Goal: Transaction & Acquisition: Purchase product/service

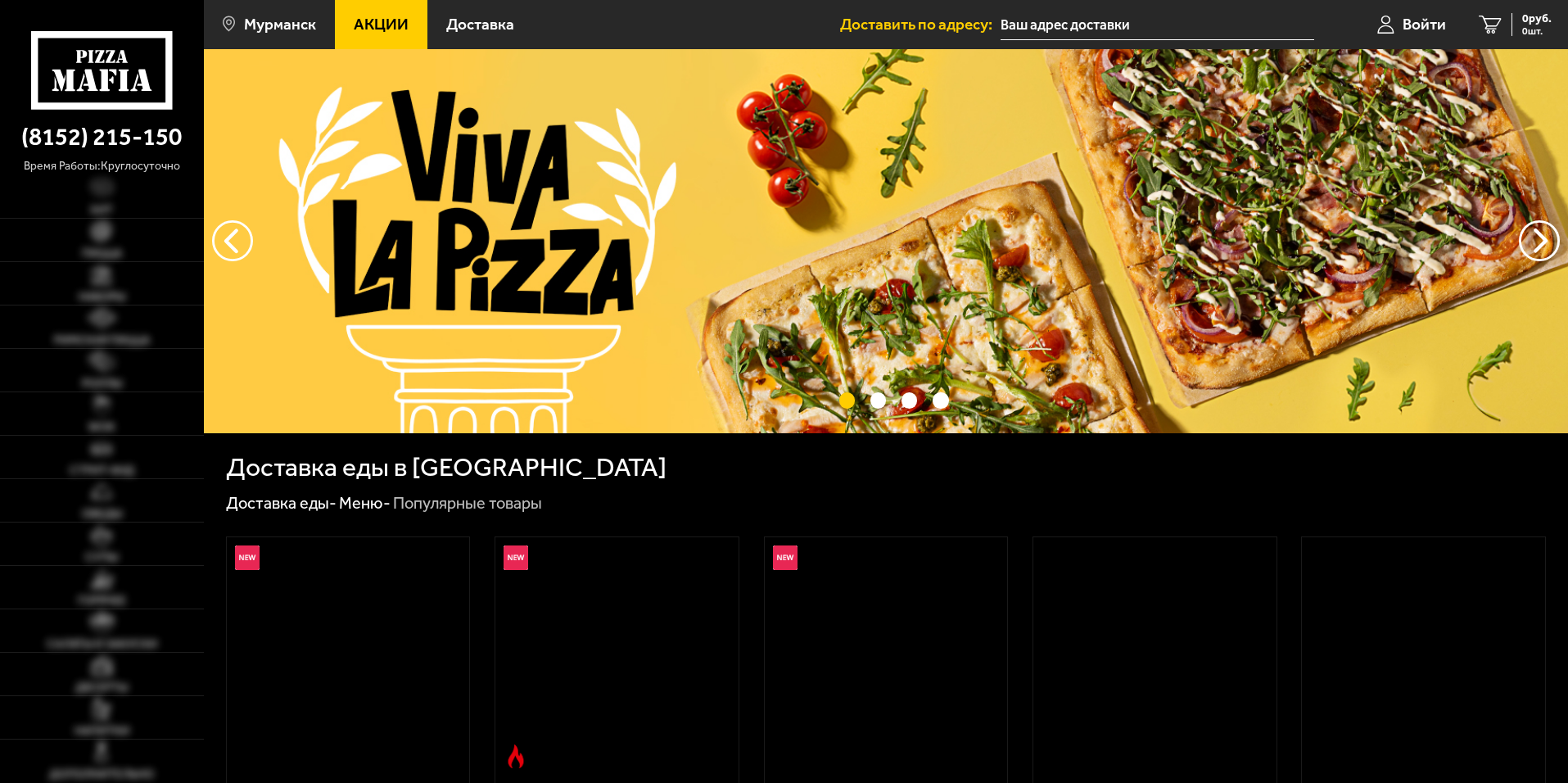
type input "[STREET_ADDRESS][PERSON_NAME]"
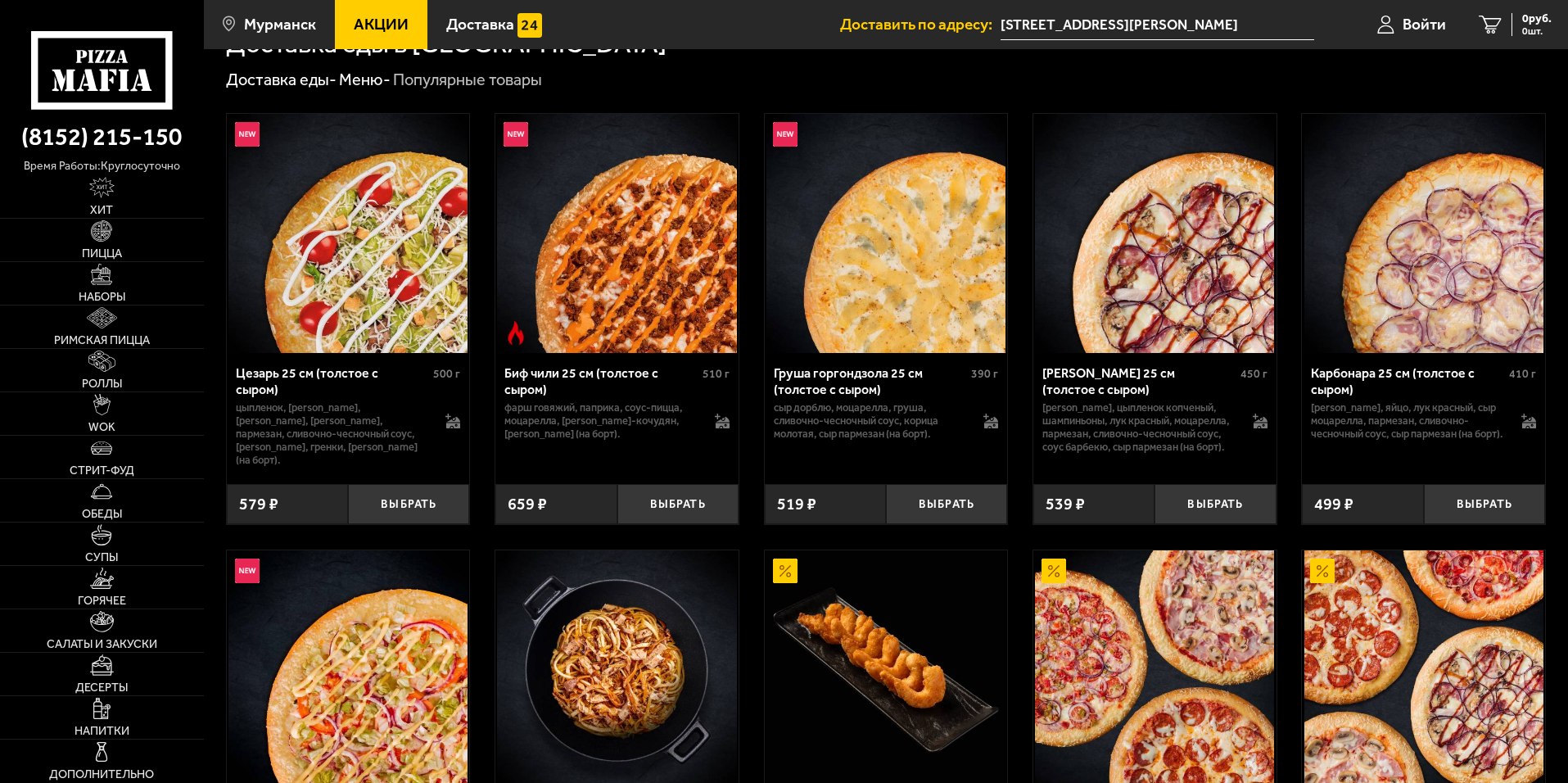
scroll to position [737, 0]
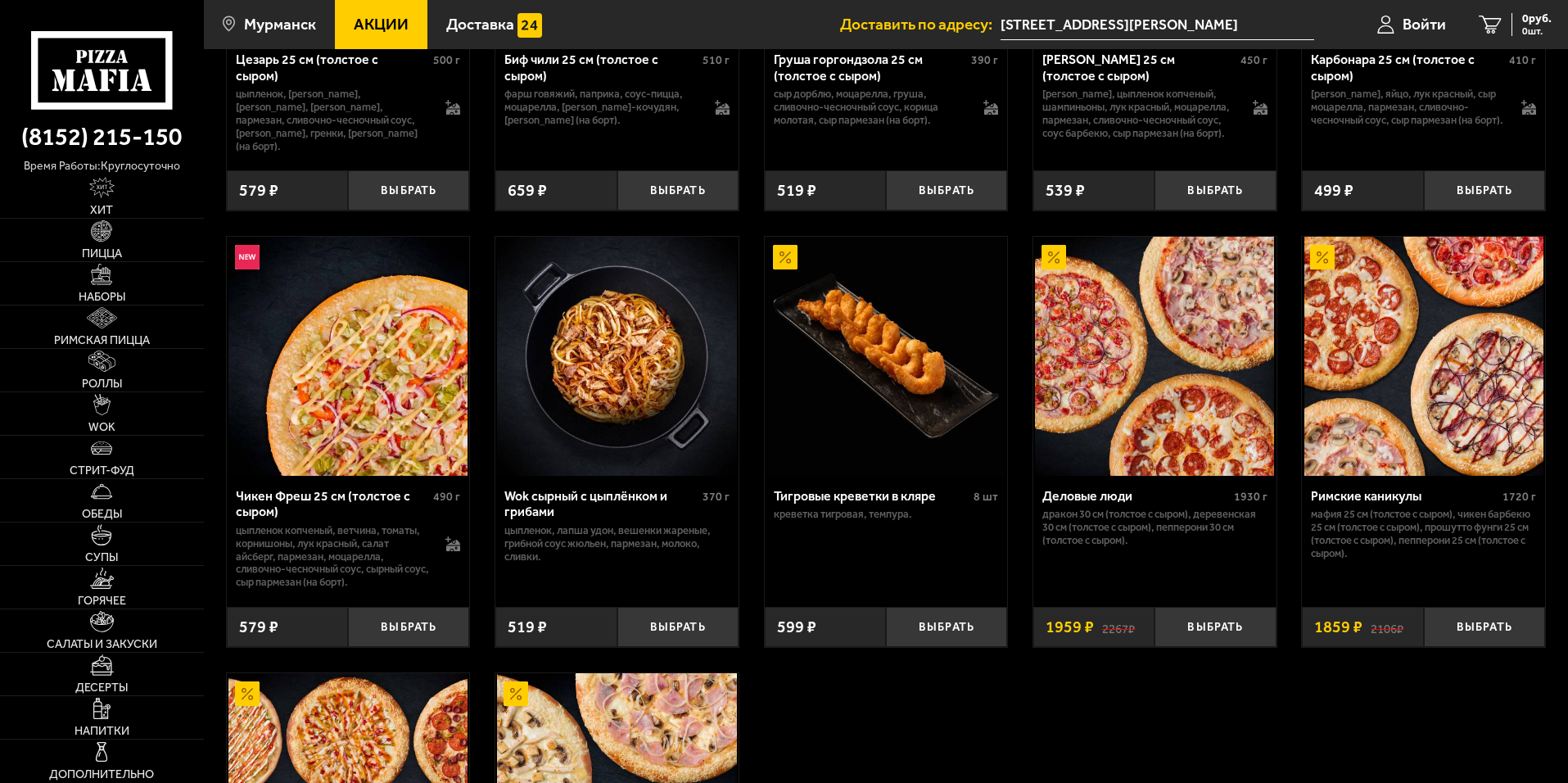
click at [928, 681] on div "Цезарь 25 см (толстое с сыром) 500 г цыпленок, [PERSON_NAME], [PERSON_NAME], [P…" at bounding box center [887, 441] width 1365 height 1328
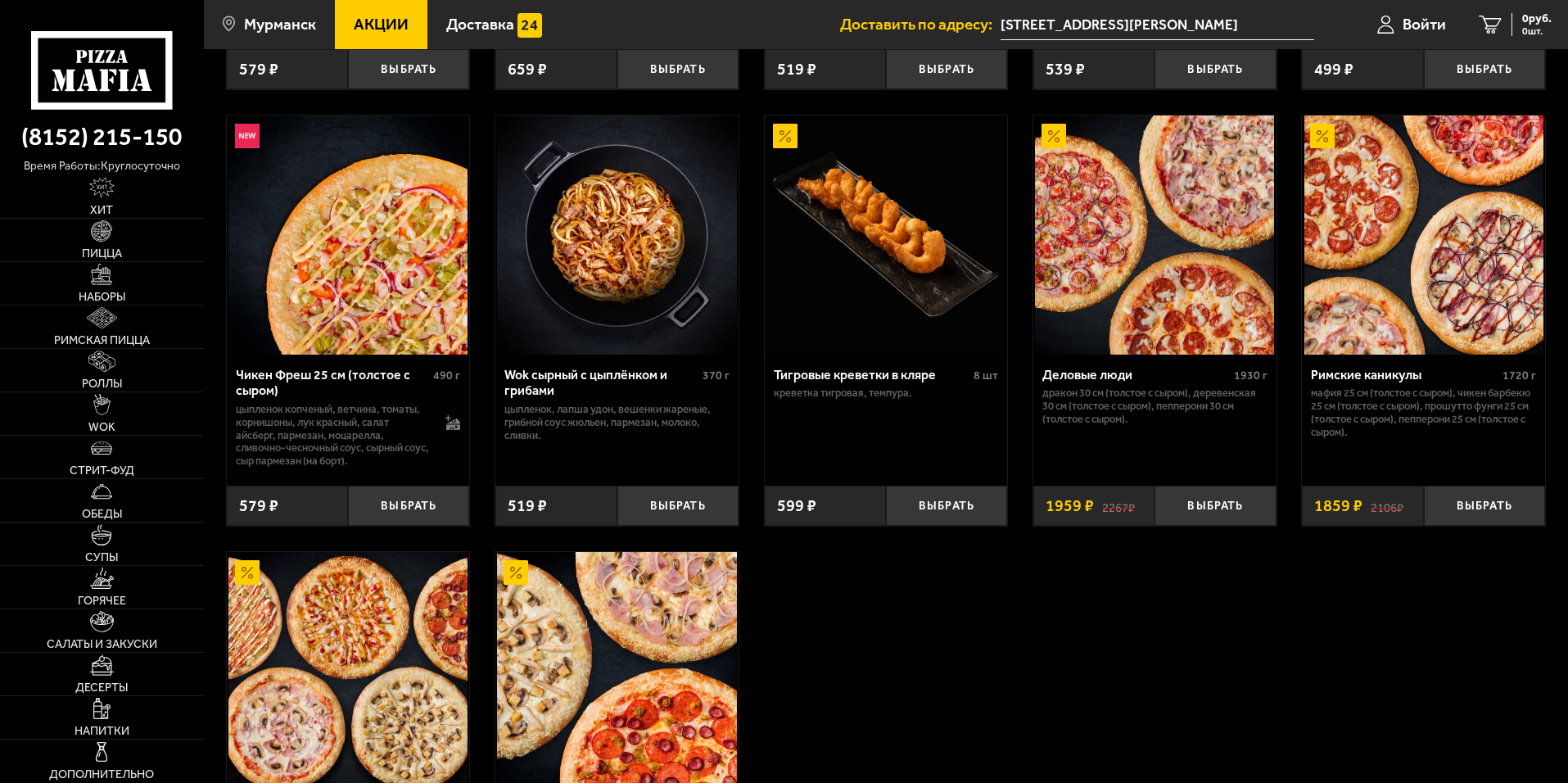
scroll to position [983, 0]
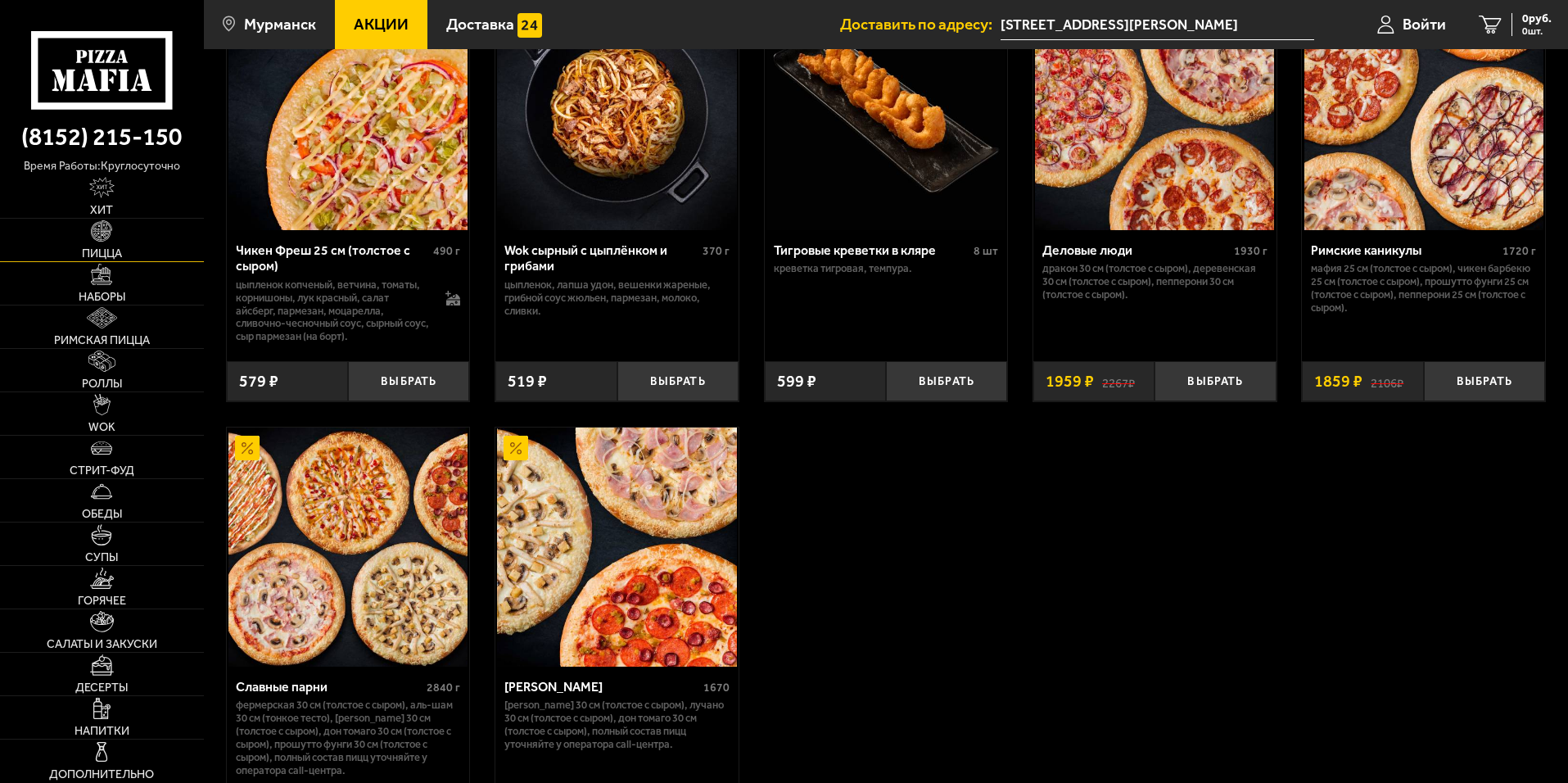
click at [110, 245] on link "Пицца" at bounding box center [102, 239] width 204 height 43
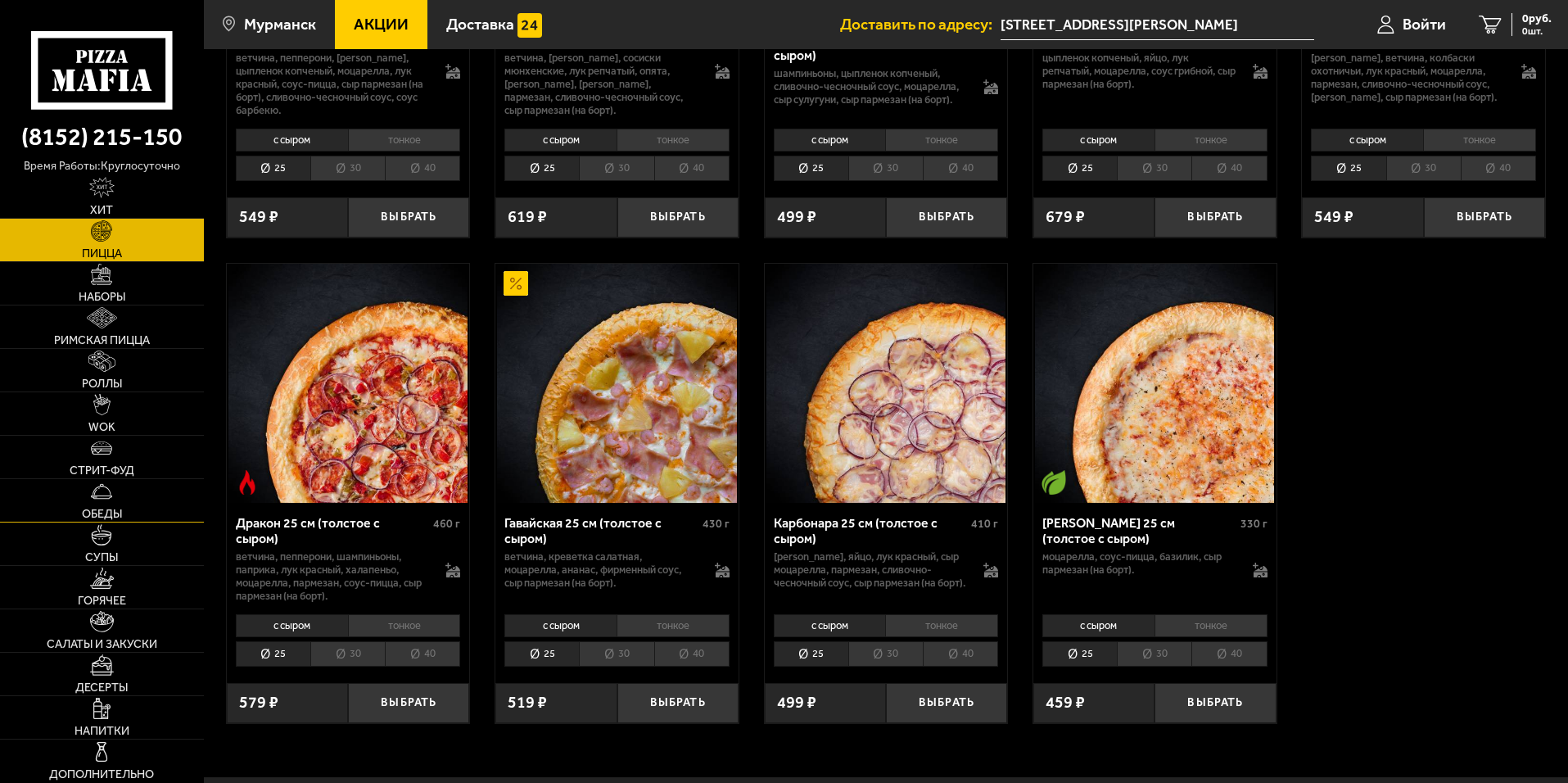
scroll to position [2704, 0]
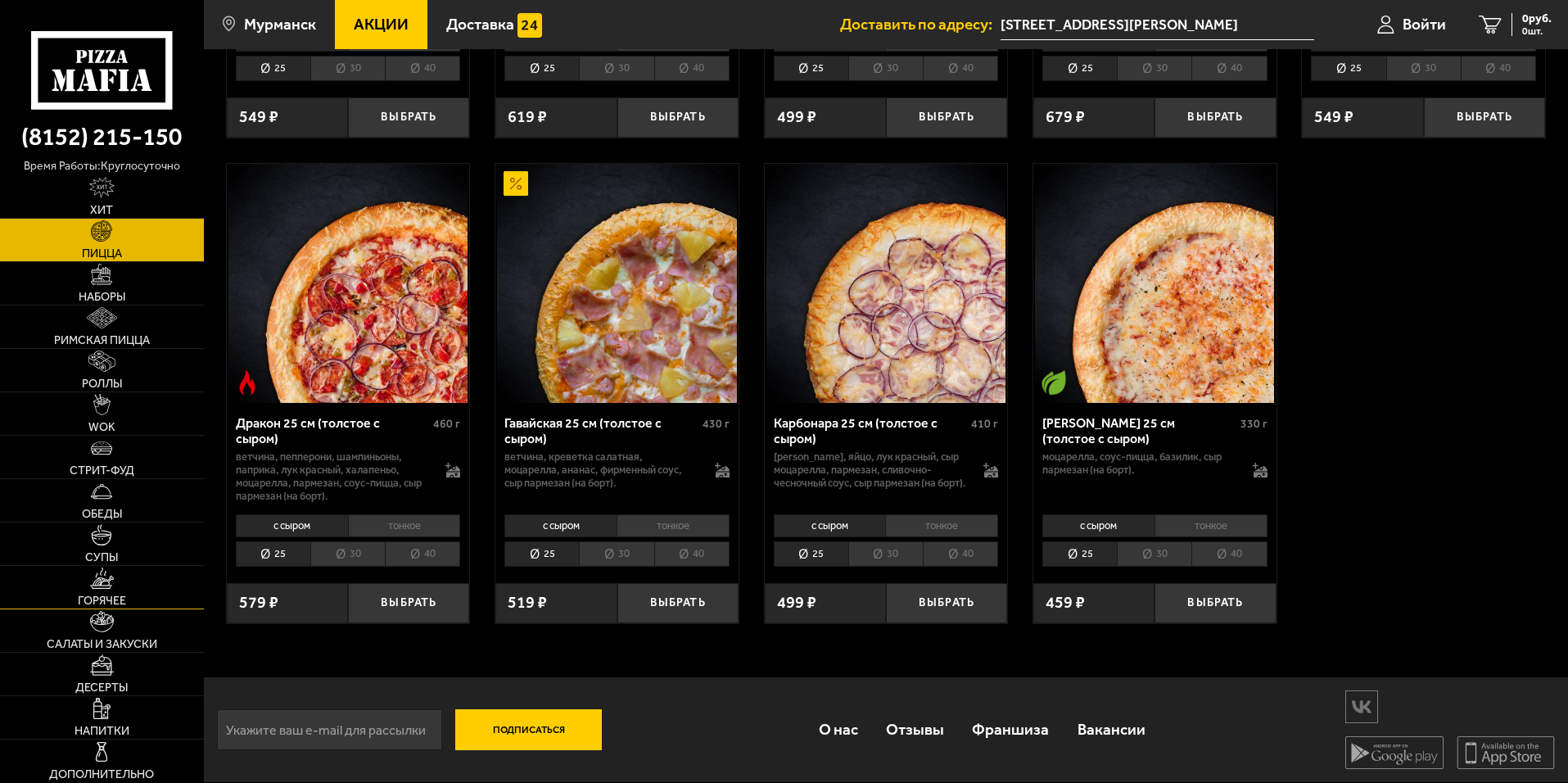
click at [108, 586] on img at bounding box center [102, 578] width 24 height 21
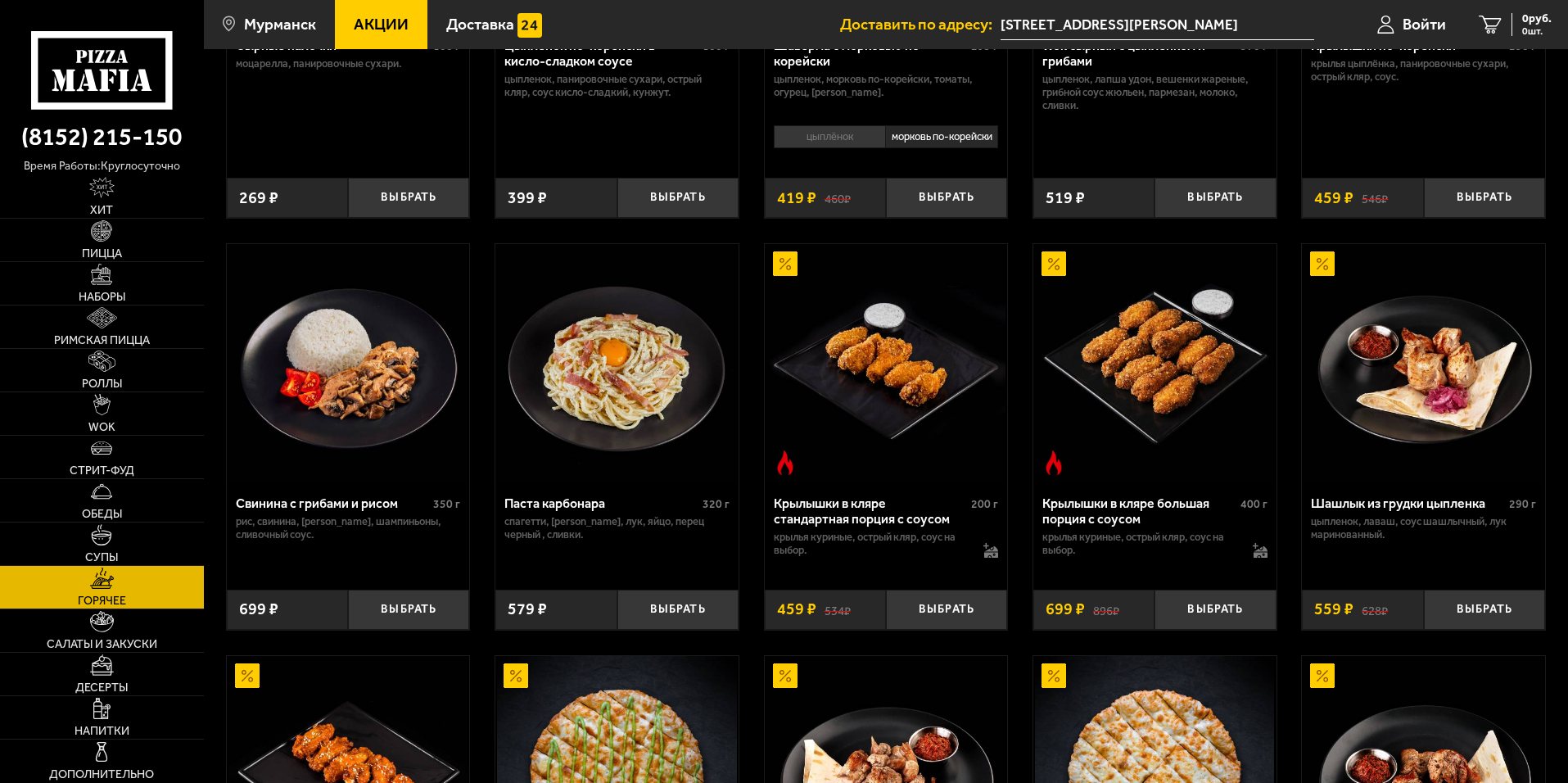
scroll to position [574, 0]
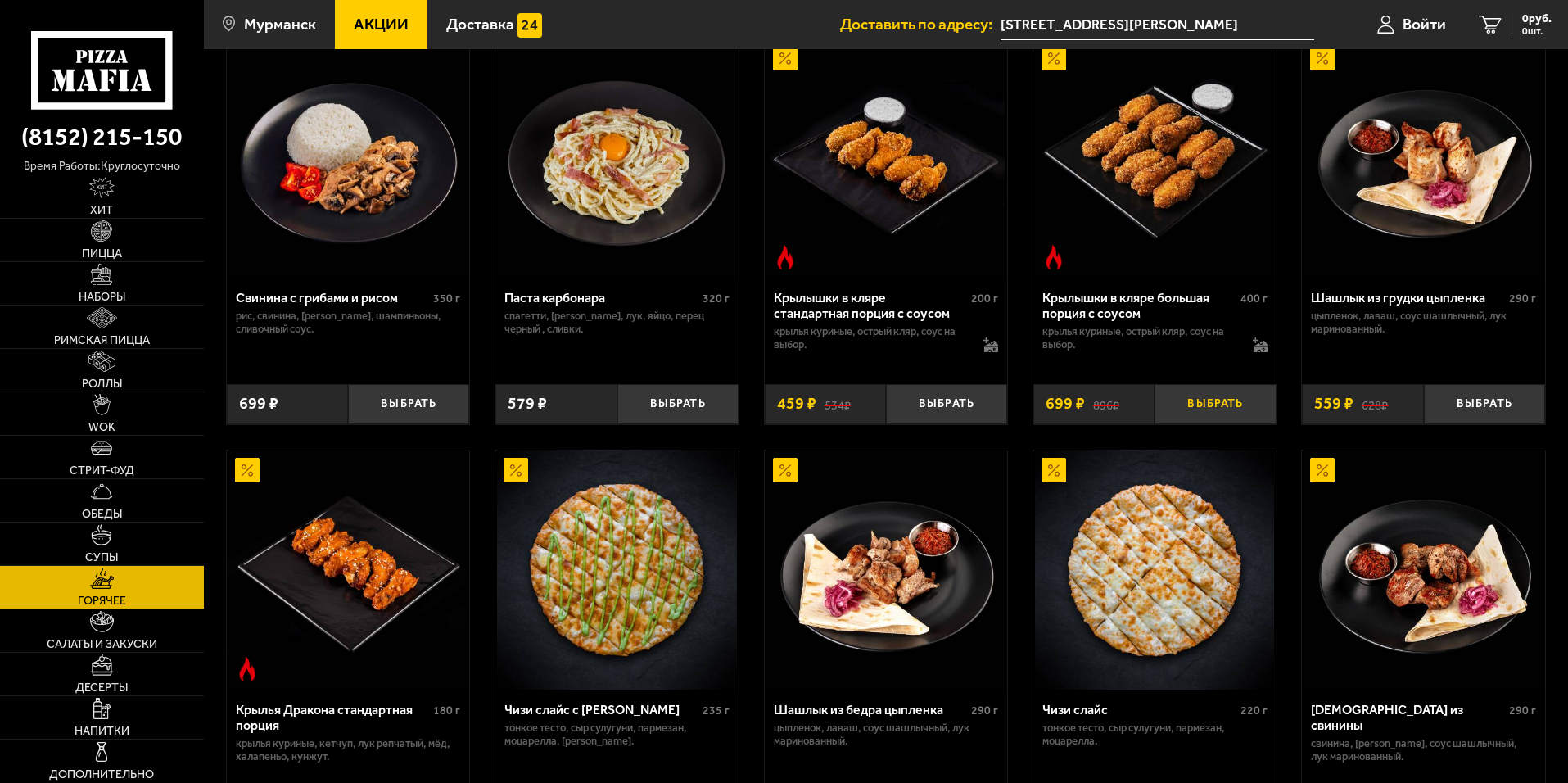
click at [1218, 412] on button "Выбрать" at bounding box center [1215, 404] width 121 height 40
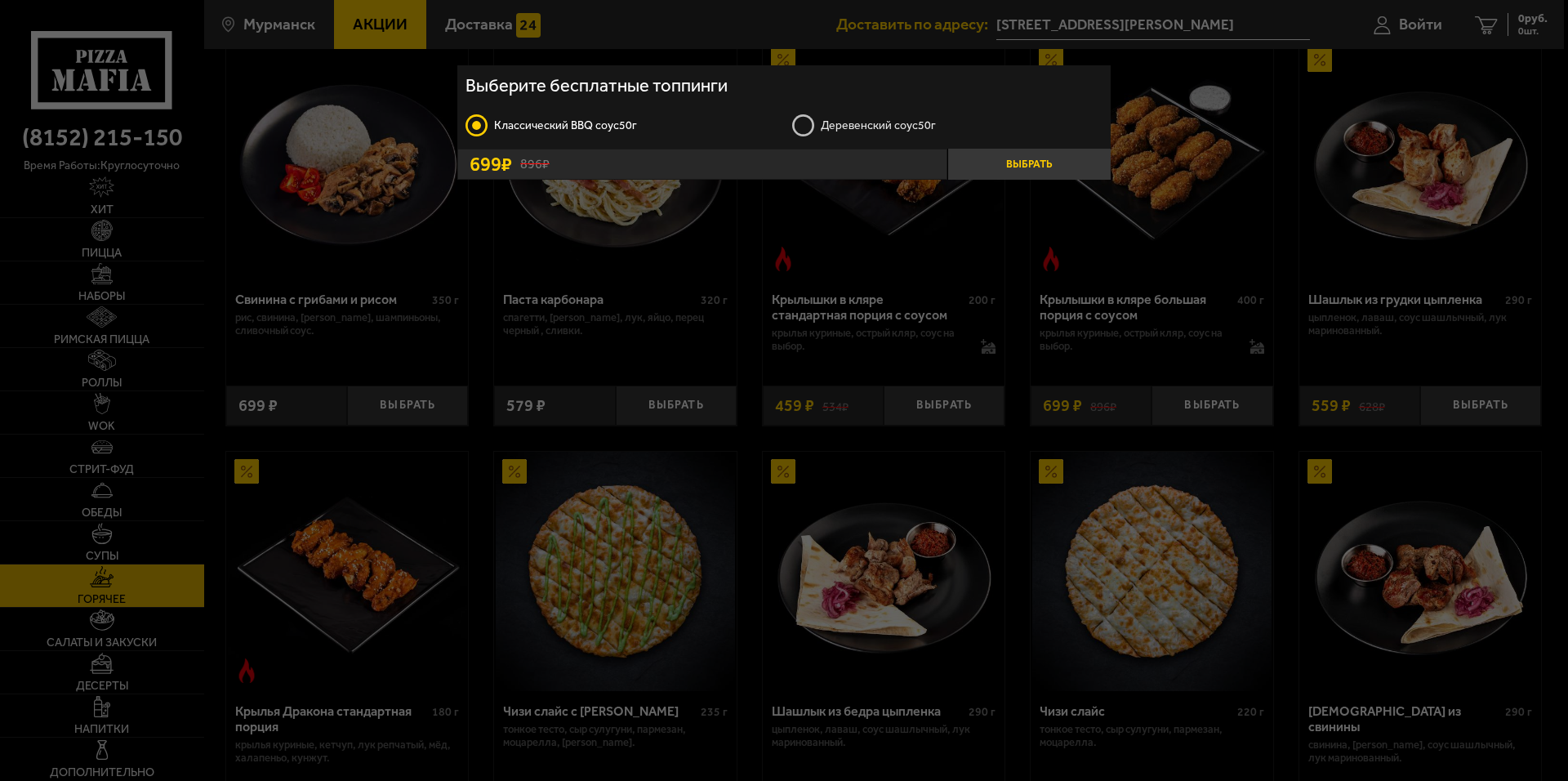
click at [1020, 166] on button "Выбрать" at bounding box center [1029, 163] width 163 height 31
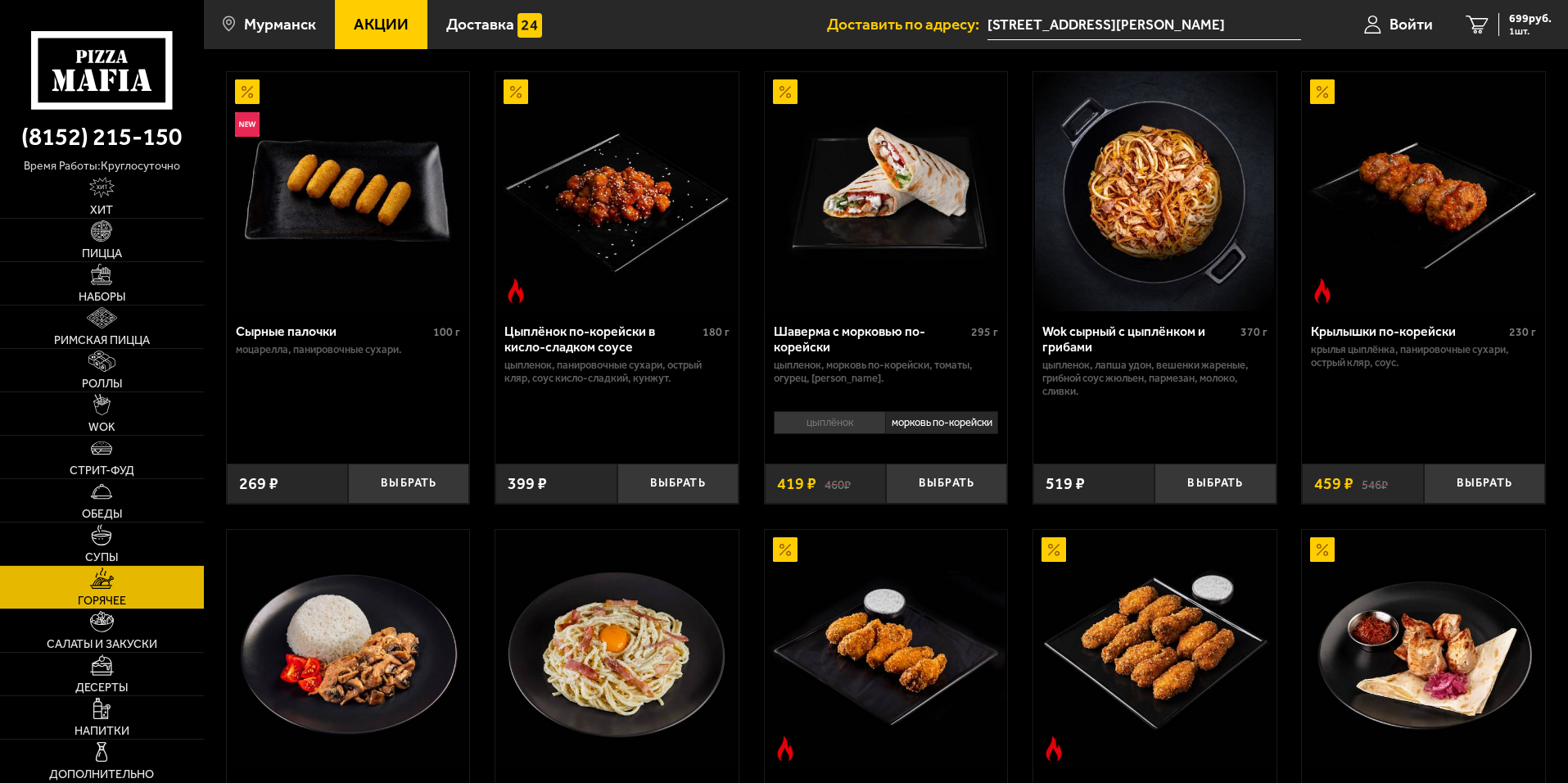
scroll to position [0, 0]
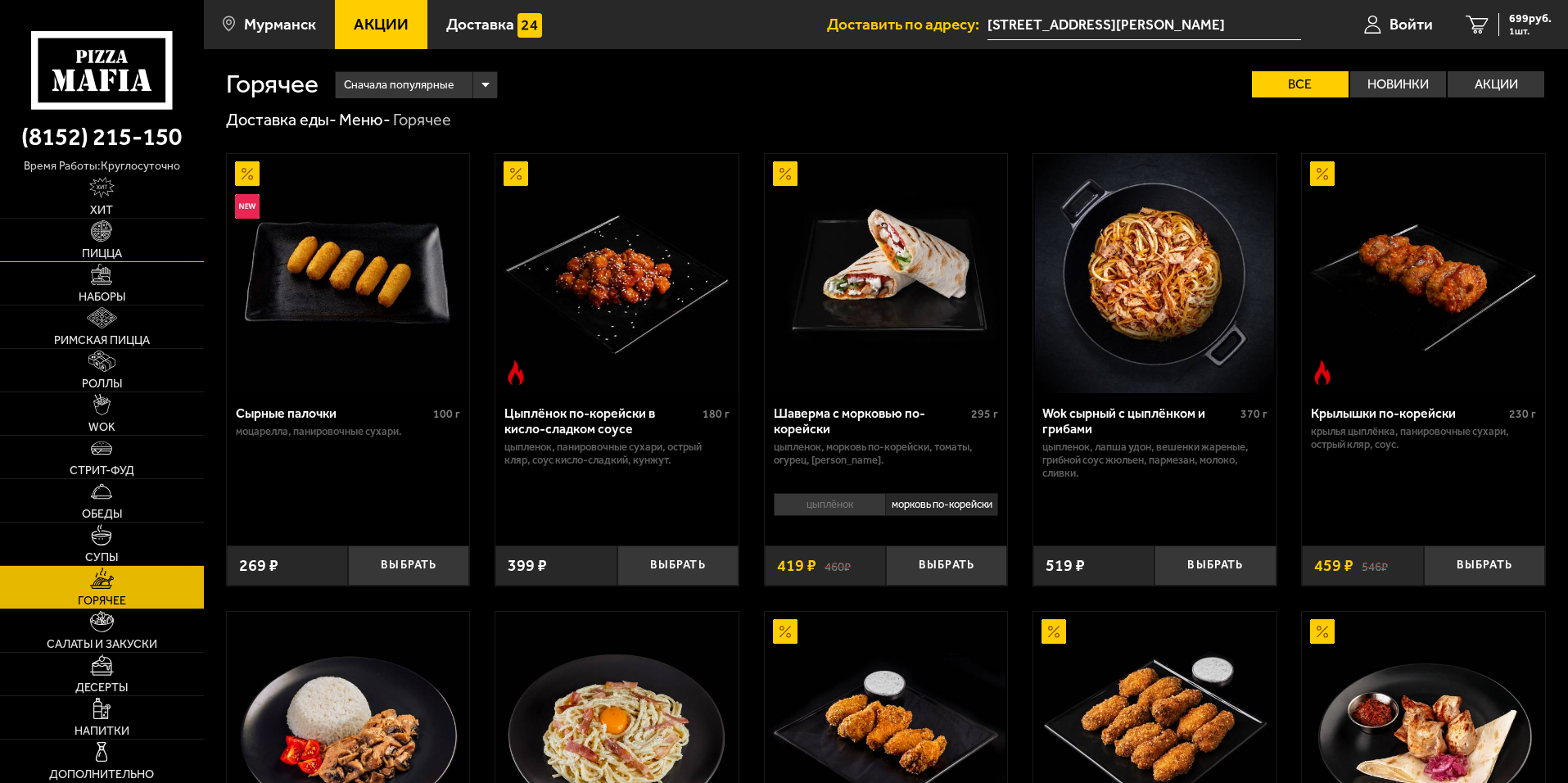
click at [106, 233] on img at bounding box center [101, 230] width 21 height 21
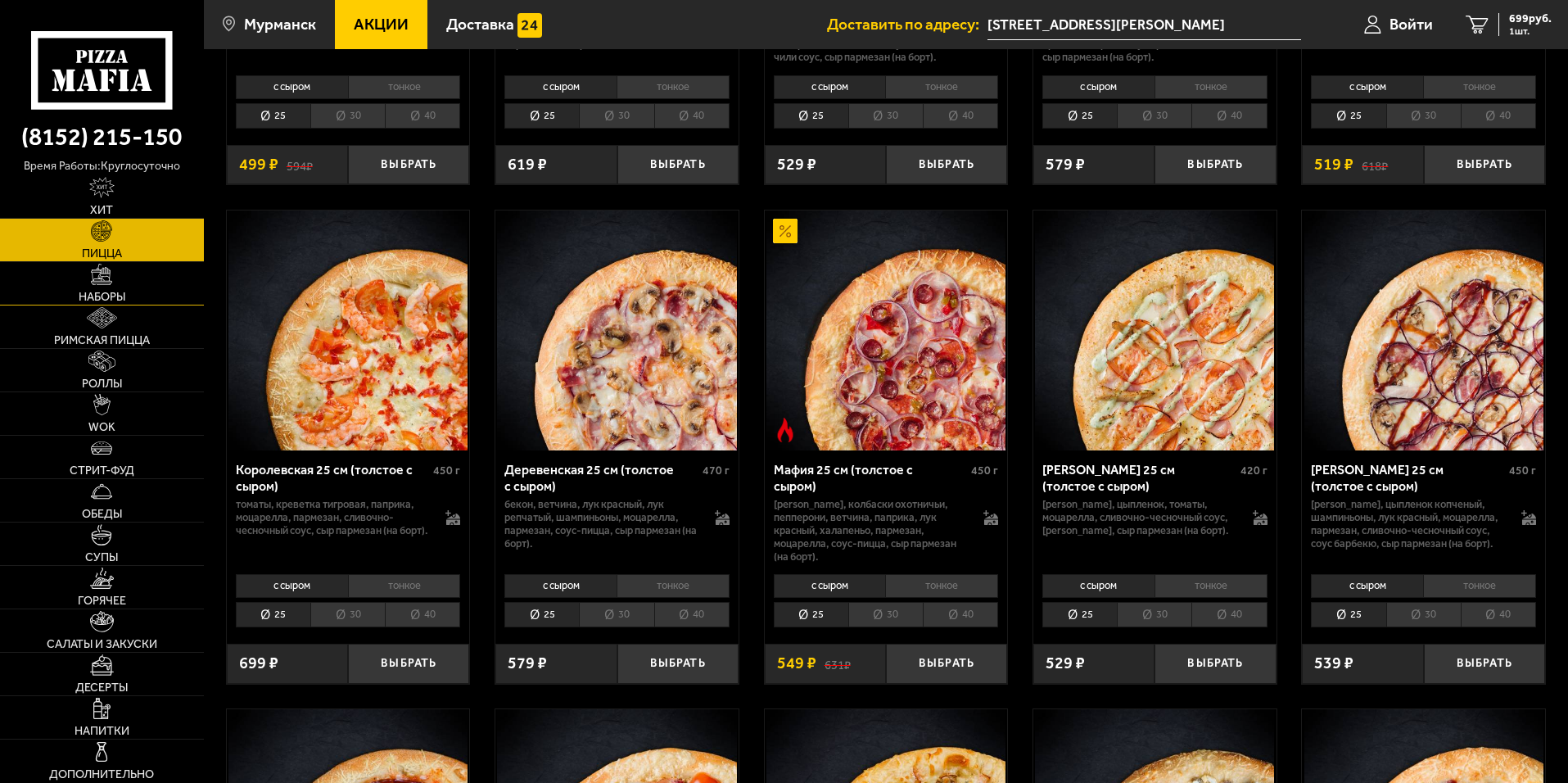
scroll to position [1315, 0]
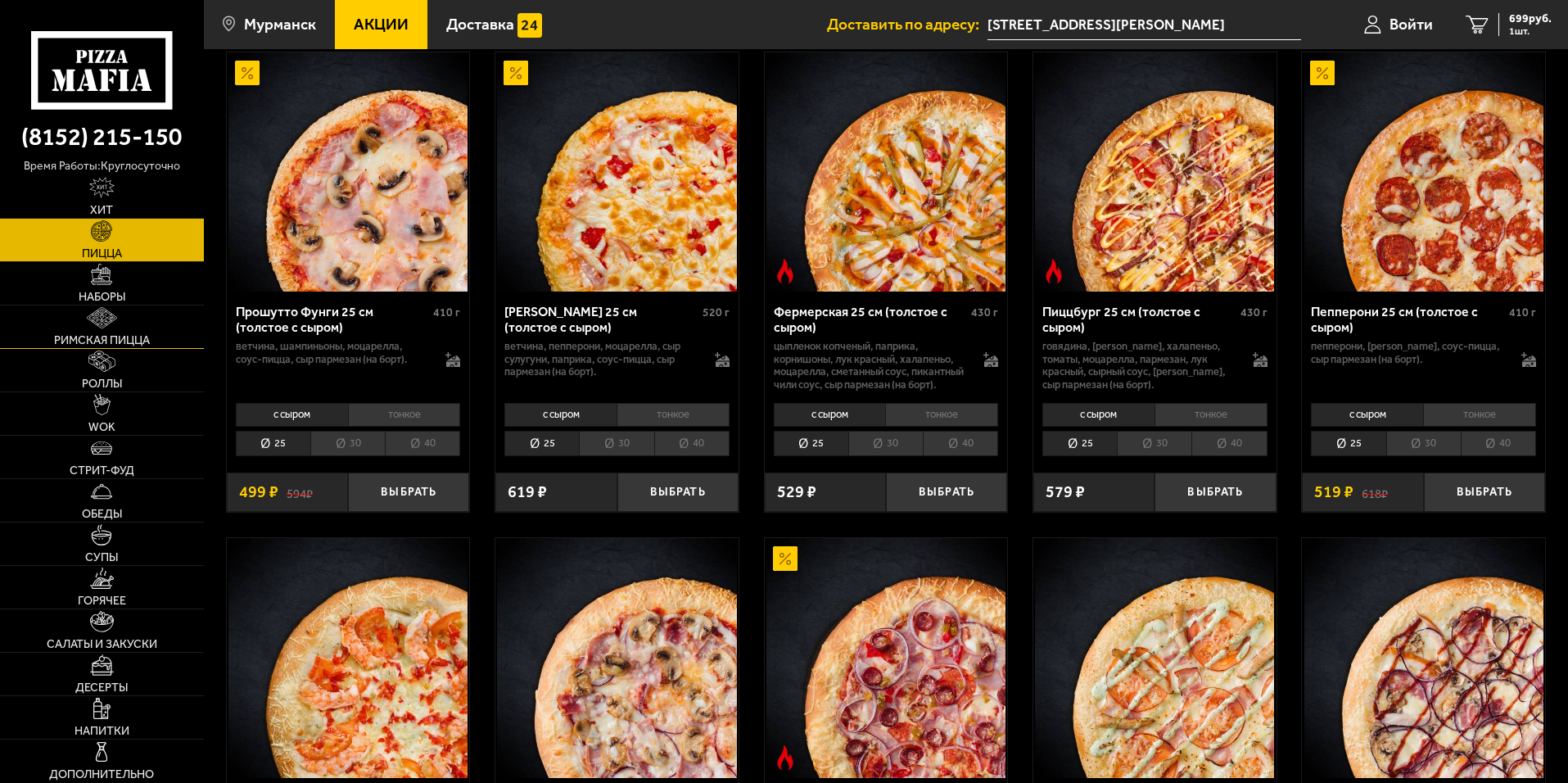
click at [99, 339] on span "Римская пицца" at bounding box center [101, 341] width 96 height 12
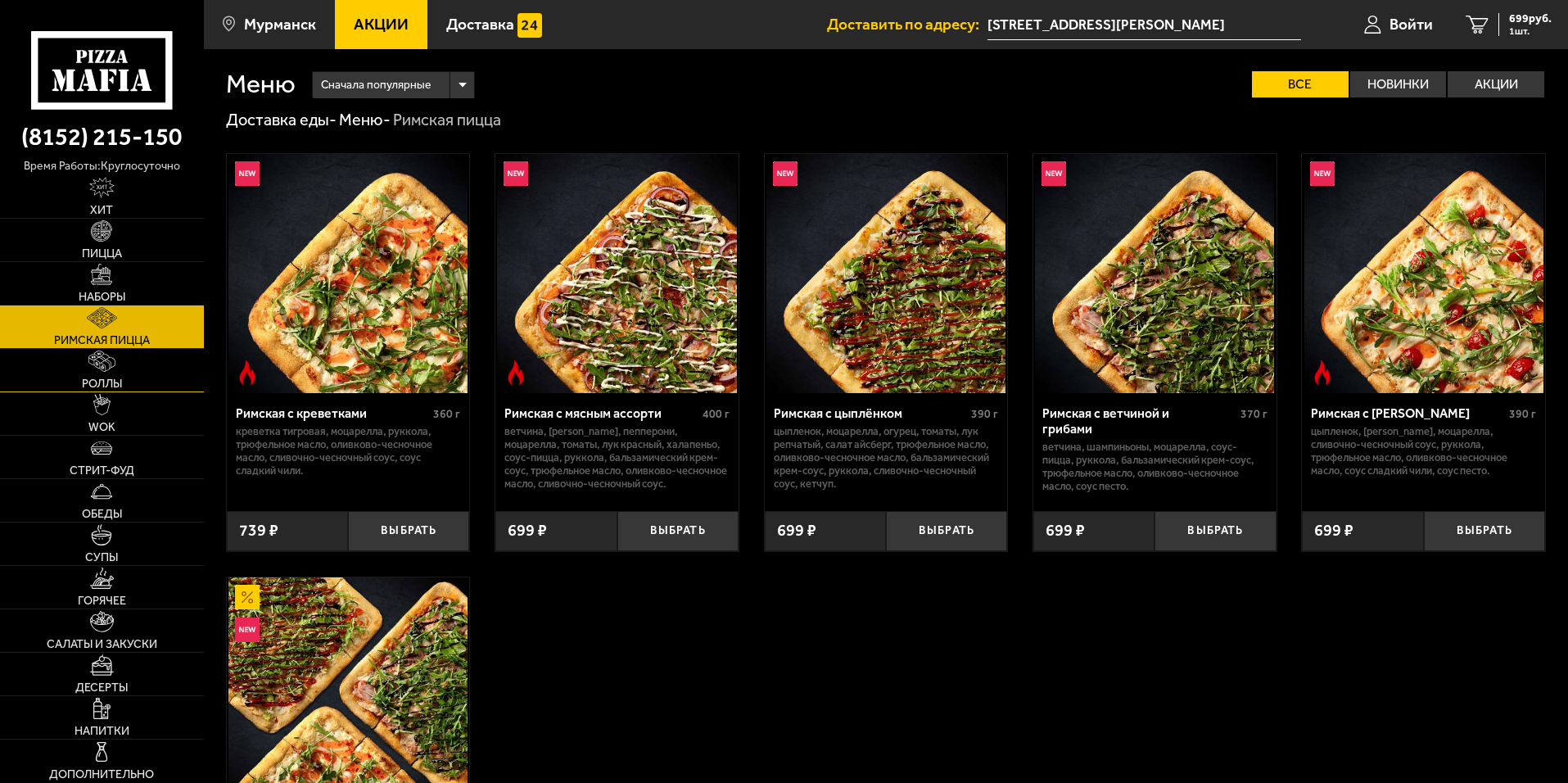
click at [108, 385] on span "Роллы" at bounding box center [102, 384] width 40 height 12
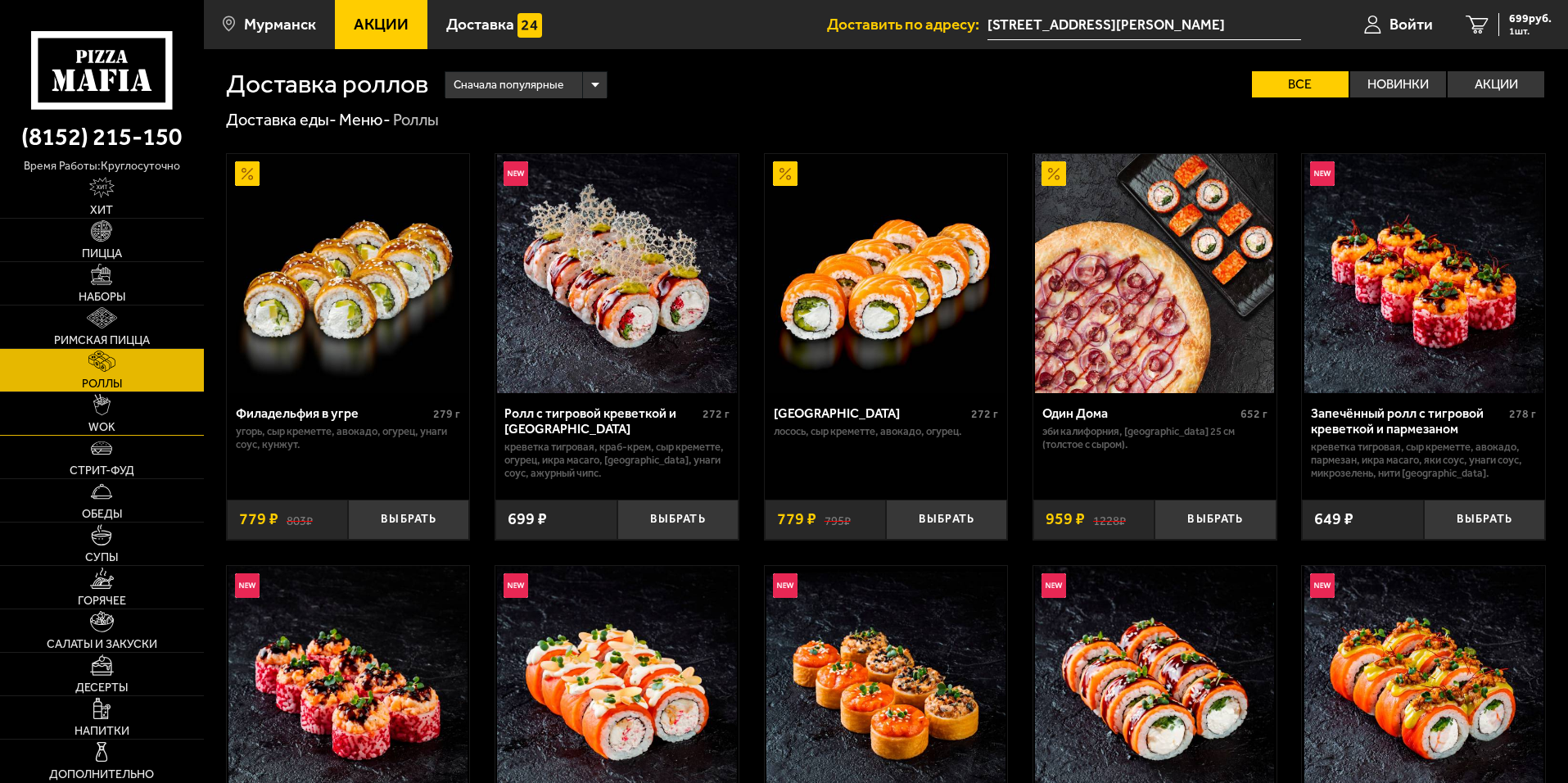
click at [104, 422] on span "WOK" at bounding box center [101, 428] width 27 height 12
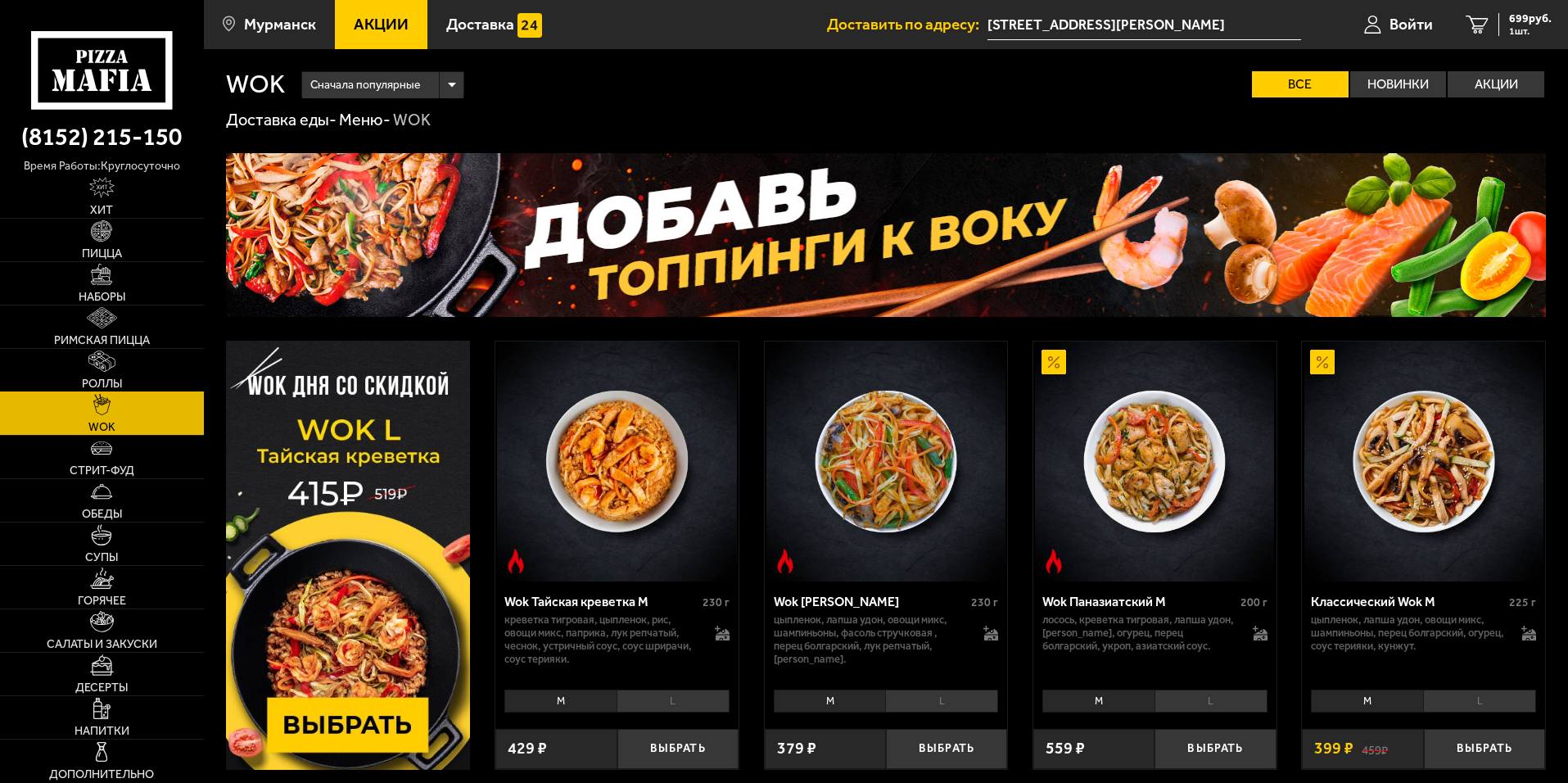
click at [108, 390] on span "Роллы" at bounding box center [102, 384] width 40 height 12
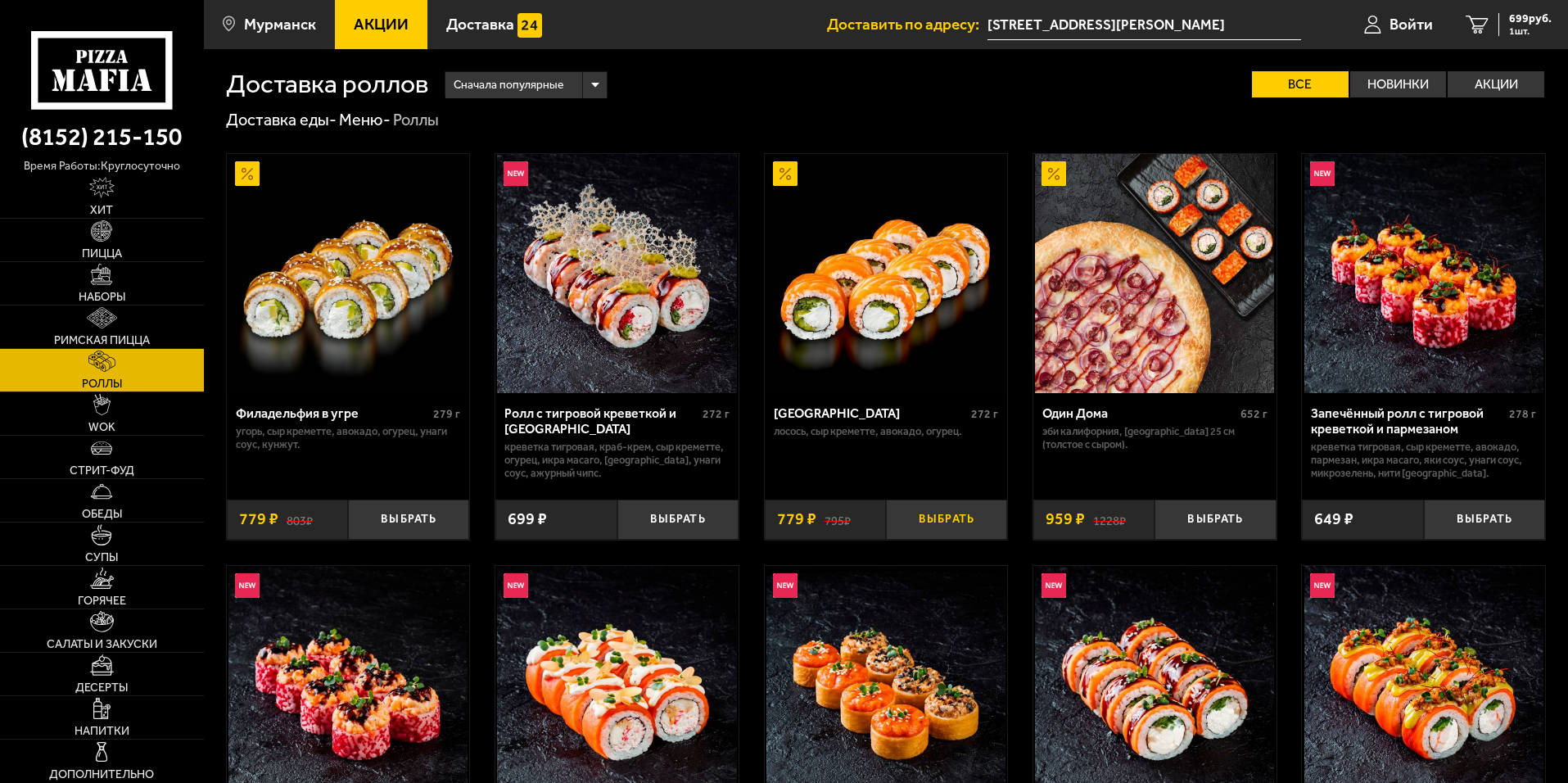
click at [943, 516] on button "Выбрать" at bounding box center [946, 520] width 121 height 40
click at [1526, 24] on span "1478 руб." at bounding box center [1527, 19] width 50 height 12
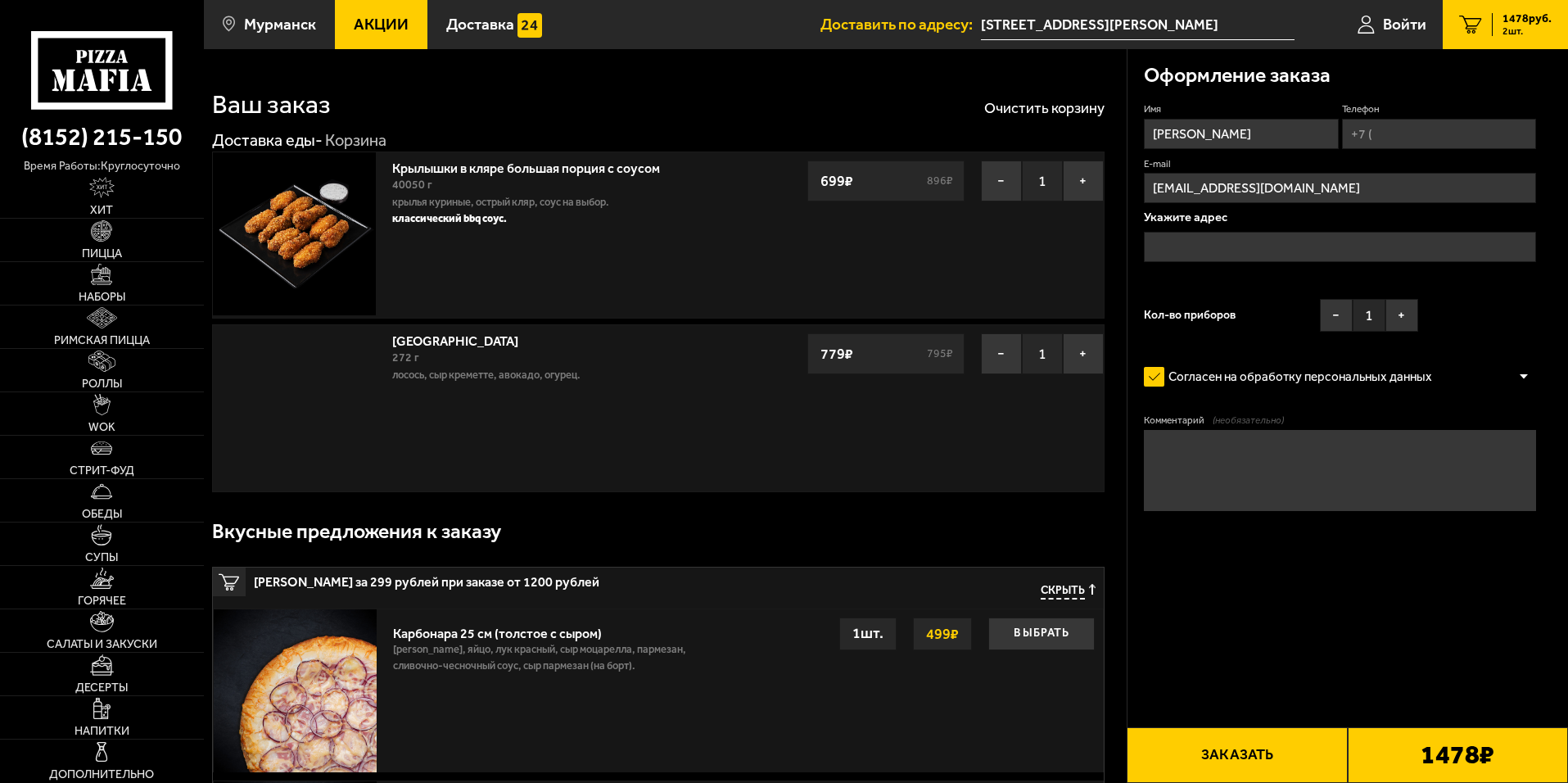
type input "[STREET_ADDRESS][PERSON_NAME]"
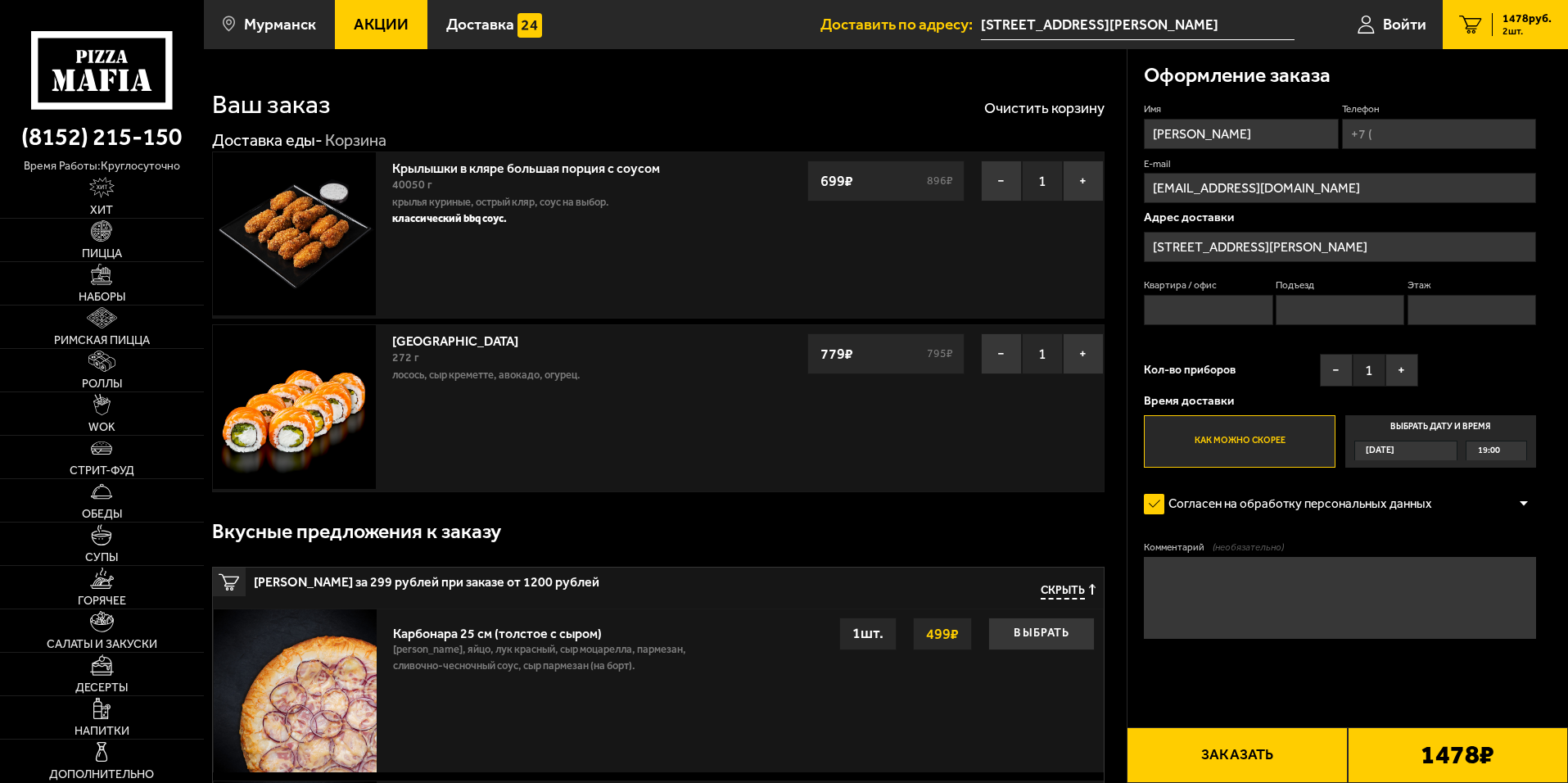
click at [1204, 299] on input "Квартира / офис" at bounding box center [1209, 310] width 129 height 31
click at [1208, 312] on input "Квартира / офис" at bounding box center [1209, 310] width 129 height 31
click at [1207, 312] on input "Квартира / офис" at bounding box center [1209, 310] width 129 height 31
type input "7"
type input "[PHONE_NUMBER]"
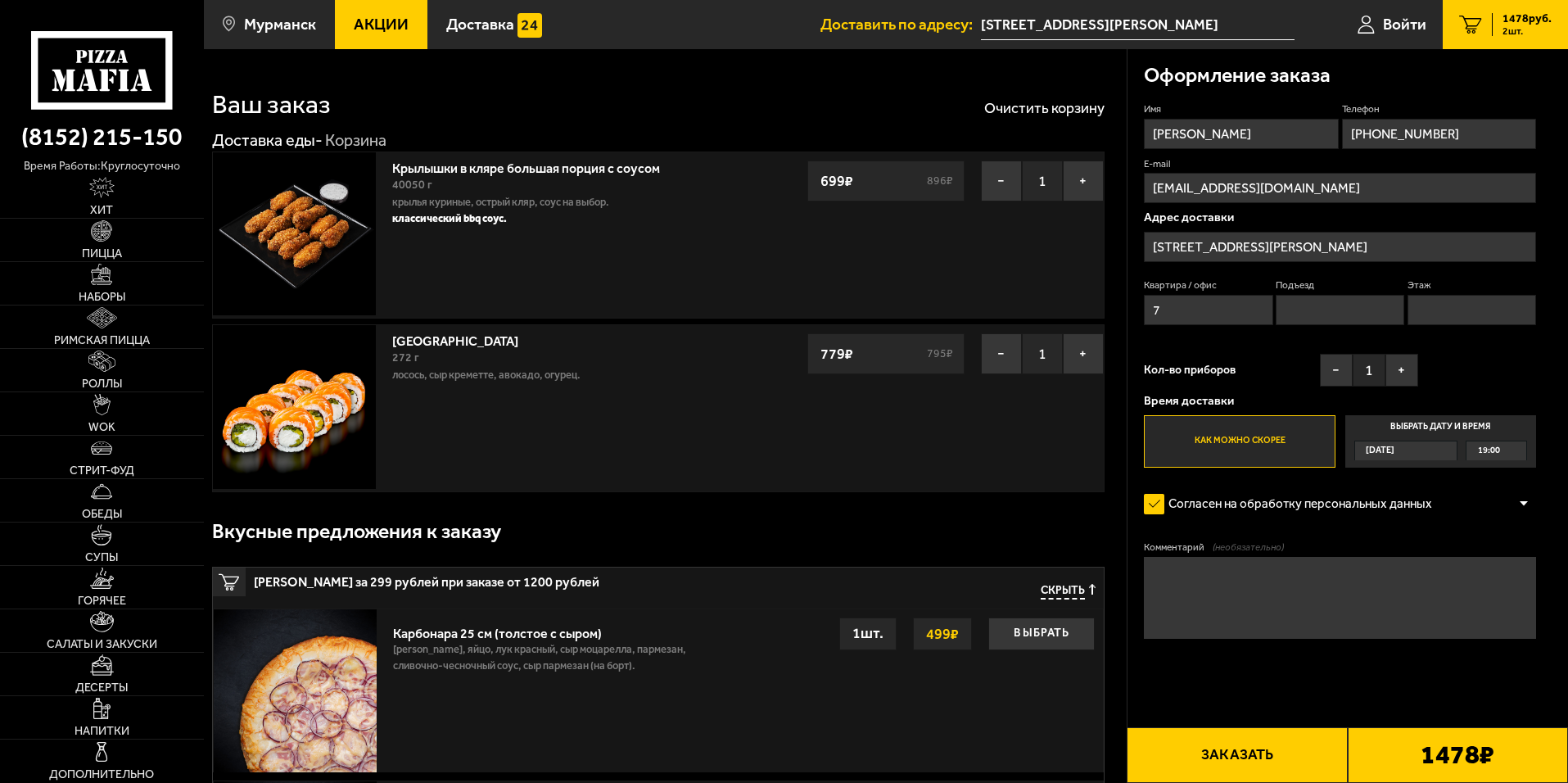
type input "1"
type input "3"
click at [1289, 352] on div "Имя [PERSON_NAME] Телефон Применить скидку Вы будете зарегистрированы автоматич…" at bounding box center [1341, 285] width 393 height 365
click at [1295, 746] on button "Заказать" at bounding box center [1237, 755] width 220 height 56
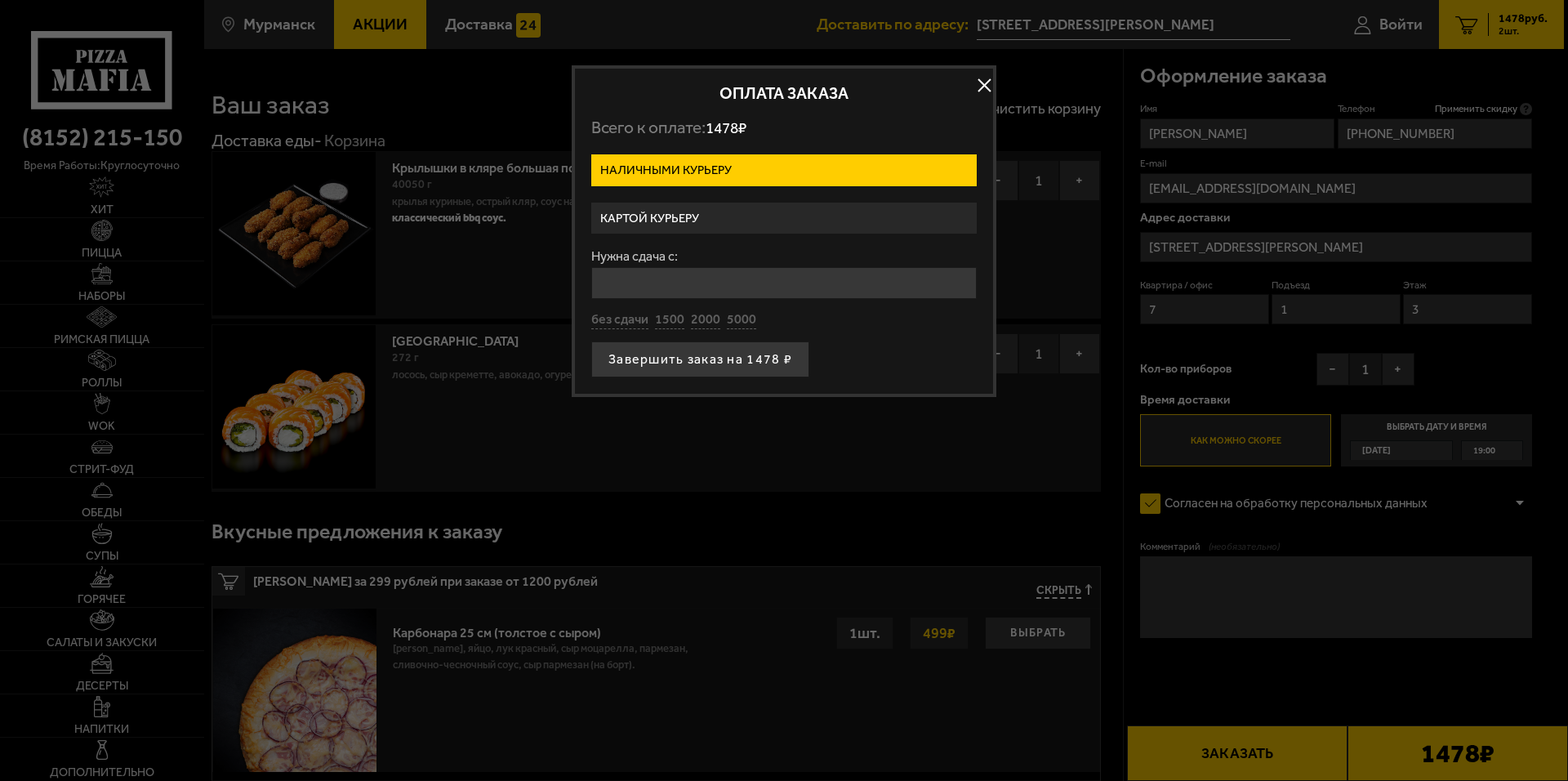
click at [663, 225] on label "Картой курьеру" at bounding box center [784, 219] width 386 height 32
click at [0, 0] on input "Картой курьеру" at bounding box center [0, 0] width 0 height 0
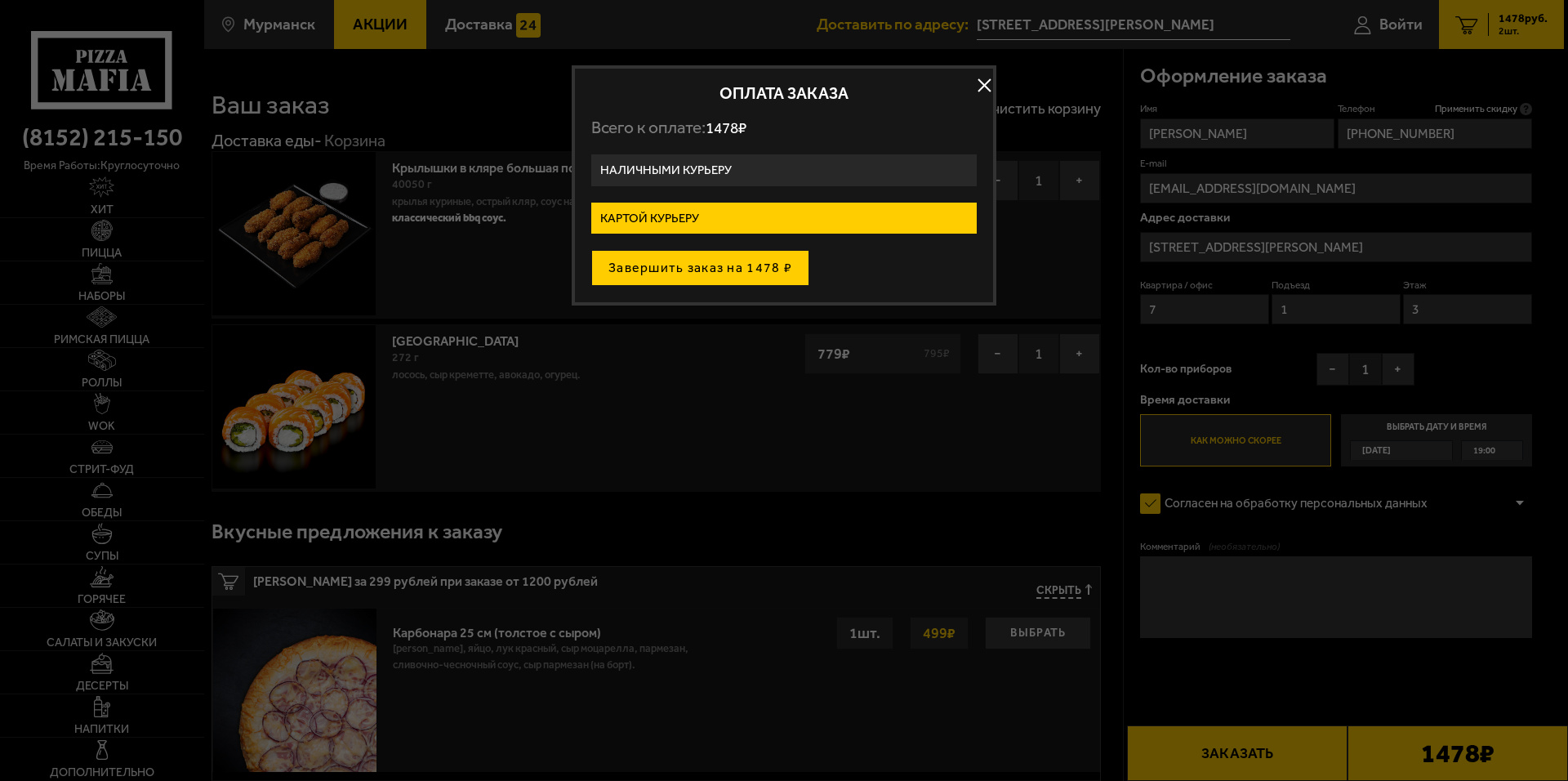
click at [729, 270] on button "Завершить заказ на 1478 ₽" at bounding box center [700, 268] width 218 height 36
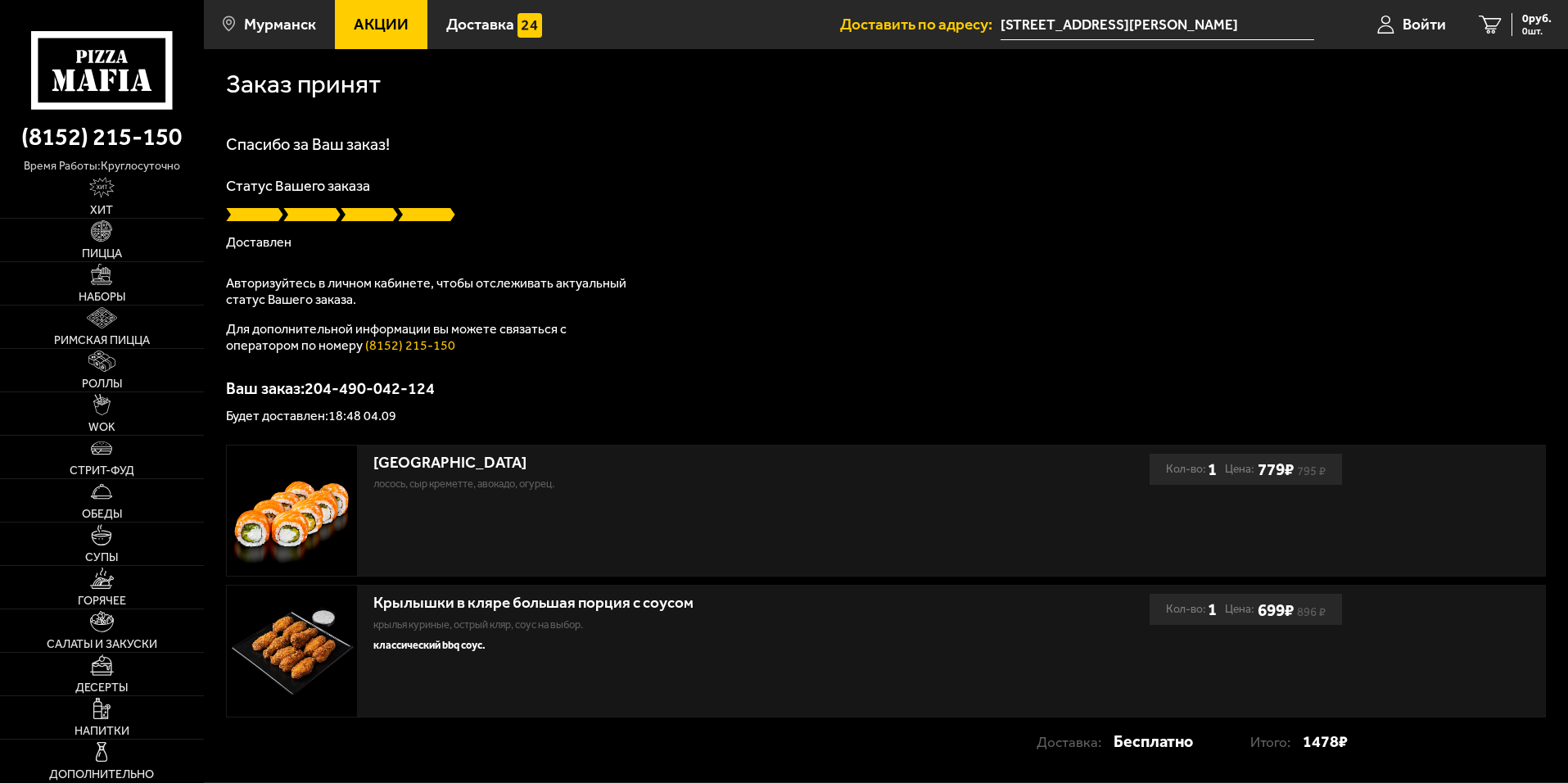
click at [373, 491] on div "Филадельфия лосось, Сыр креметте, [GEOGRAPHIC_DATA], огурец." at bounding box center [688, 511] width 923 height 131
